Goal: Task Accomplishment & Management: Manage account settings

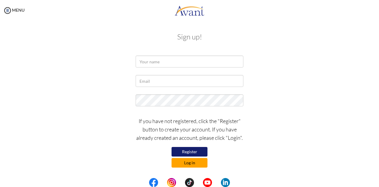
click at [189, 164] on button "Log in" at bounding box center [189, 163] width 36 height 10
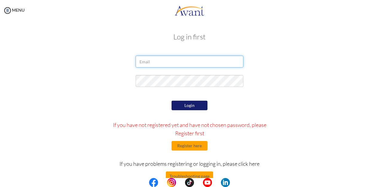
click at [180, 64] on input "email" at bounding box center [190, 62] width 108 height 12
type input "[EMAIL_ADDRESS][DOMAIN_NAME]"
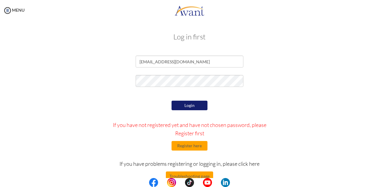
click at [199, 107] on button "Login" at bounding box center [189, 106] width 36 height 10
click at [296, 107] on div "Login If you have not registered yet and have not chosen password, please Regis…" at bounding box center [189, 155] width 350 height 113
drag, startPoint x: 346, startPoint y: 17, endPoint x: 146, endPoint y: 146, distance: 238.0
click at [146, 146] on div "Login If you have not registered yet and have not chosen password, please Regis…" at bounding box center [189, 155] width 175 height 113
click at [300, 156] on div "Login If you have not registered yet and have not chosen password, please Regis…" at bounding box center [189, 155] width 350 height 113
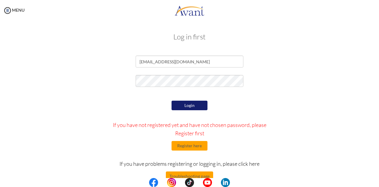
click at [300, 156] on div "Login If you have not registered yet and have not chosen password, please Regis…" at bounding box center [189, 155] width 350 height 113
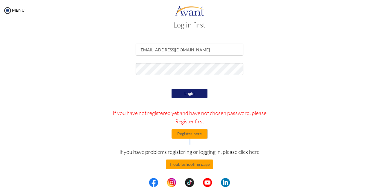
scroll to position [14, 0]
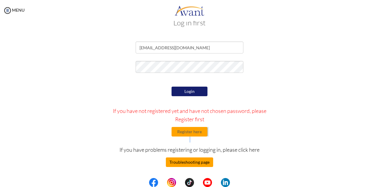
click at [203, 164] on button "Troubleshooting page" at bounding box center [189, 163] width 47 height 10
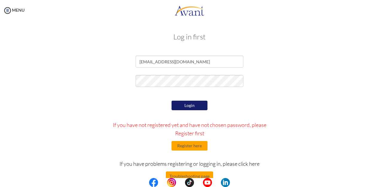
click at [203, 154] on div "Login If you have not registered yet and have not chosen password, please Regis…" at bounding box center [189, 155] width 175 height 113
click at [215, 171] on div "Login If you have not registered yet and have not chosen password, please Regis…" at bounding box center [189, 155] width 175 height 113
click at [201, 174] on button "Troubleshooting page" at bounding box center [189, 177] width 47 height 10
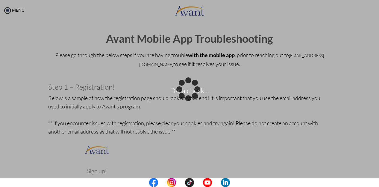
click at [194, 89] on div "Data check..." at bounding box center [189, 93] width 8 height 8
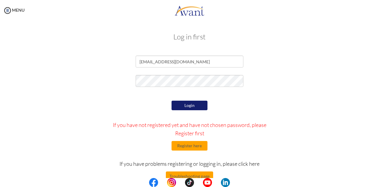
drag, startPoint x: 365, startPoint y: 1, endPoint x: 104, endPoint y: 55, distance: 266.1
click at [104, 55] on div "Log in first [EMAIL_ADDRESS][DOMAIN_NAME] Login If you have not registered yet …" at bounding box center [189, 121] width 350 height 189
click at [9, 9] on img at bounding box center [7, 10] width 9 height 9
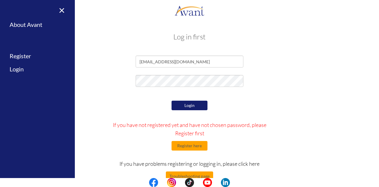
click at [113, 22] on div "My Status What is the next step? We would like you to watch the introductory vi…" at bounding box center [189, 114] width 379 height 187
click at [61, 11] on link "×" at bounding box center [58, 10] width 18 height 20
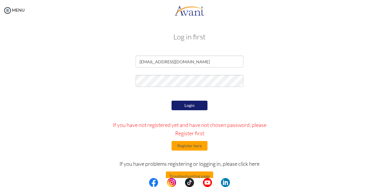
click at [297, 151] on div "Login If you have not registered yet and have not chosen password, please Regis…" at bounding box center [189, 155] width 350 height 113
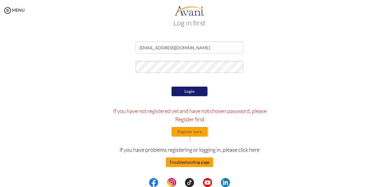
click at [201, 160] on button "Troubleshooting page" at bounding box center [189, 163] width 47 height 10
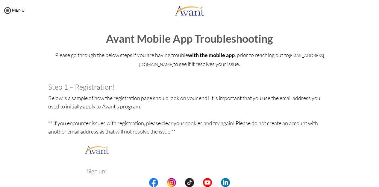
click at [211, 72] on p "Please go through the below steps if you are having trouble with the mobile app…" at bounding box center [189, 64] width 283 height 26
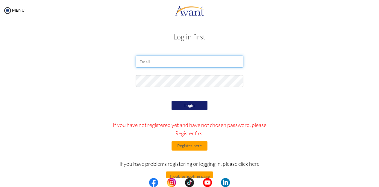
type input "[EMAIL_ADDRESS][DOMAIN_NAME]"
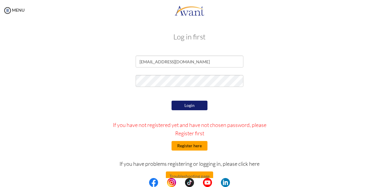
click at [199, 150] on button "Register here" at bounding box center [189, 146] width 36 height 10
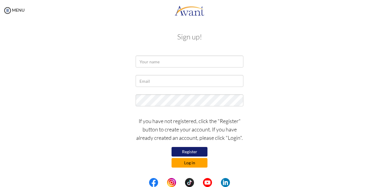
click at [192, 164] on button "Log in" at bounding box center [189, 163] width 36 height 10
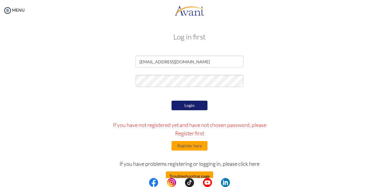
click at [210, 177] on button "Troubleshooting page" at bounding box center [189, 177] width 47 height 10
